Goal: Task Accomplishment & Management: Manage account settings

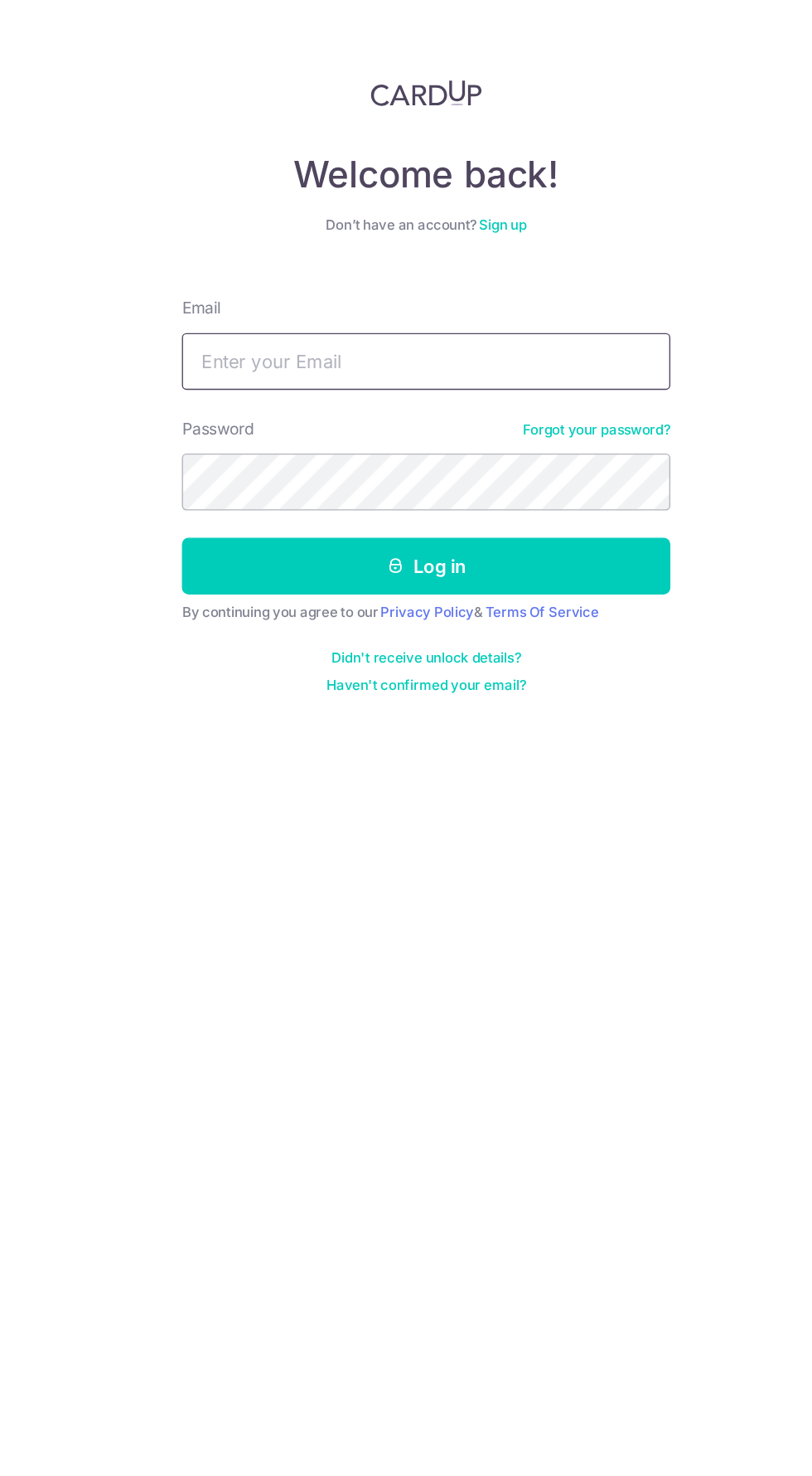
click at [267, 259] on input "Email" at bounding box center [406, 263] width 356 height 42
type input "Kuanboone@yahoo.com"
click at [228, 392] on button "Log in" at bounding box center [406, 413] width 356 height 42
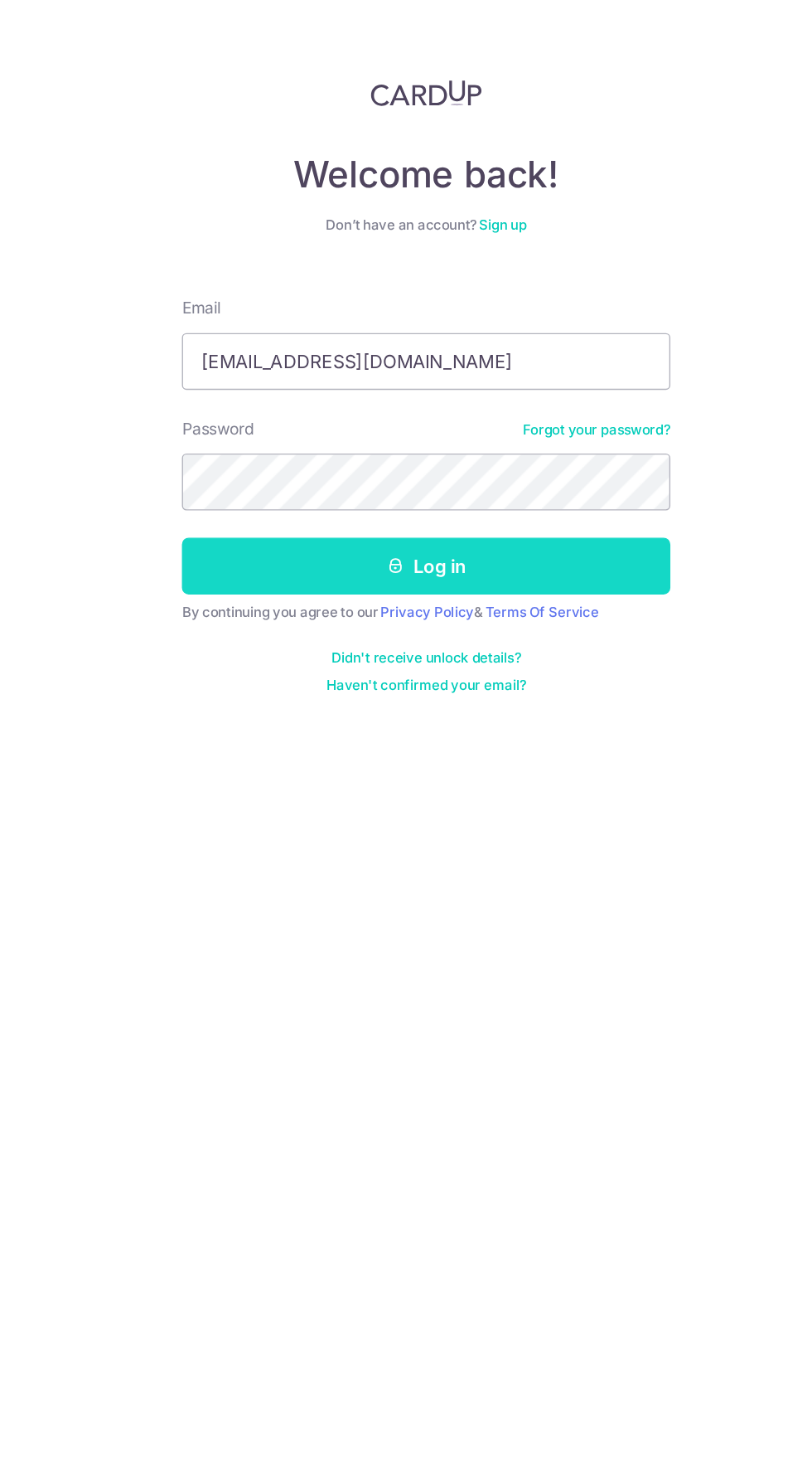
click at [277, 405] on button "Log in" at bounding box center [406, 413] width 356 height 42
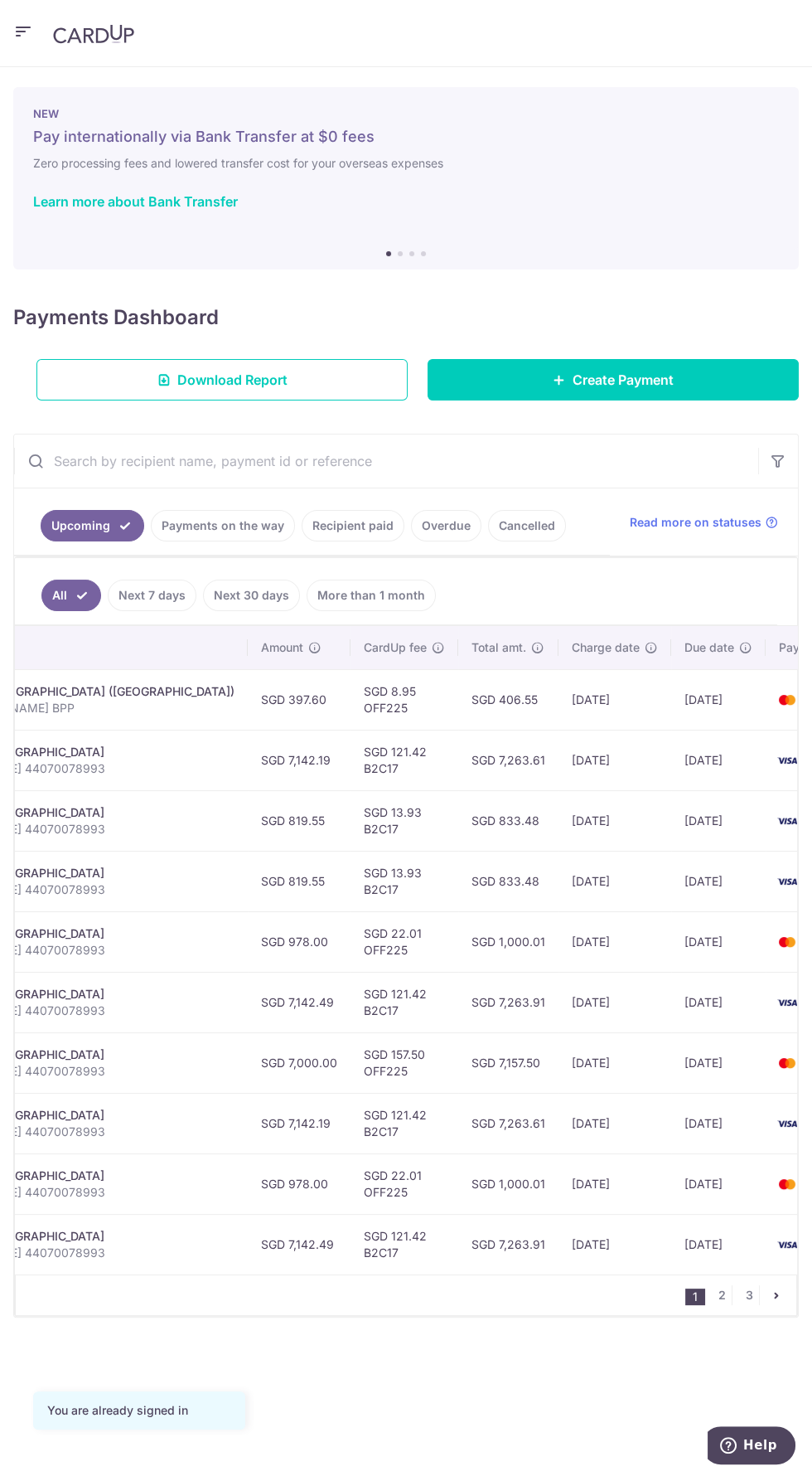
scroll to position [0, 471]
